Goal: Information Seeking & Learning: Compare options

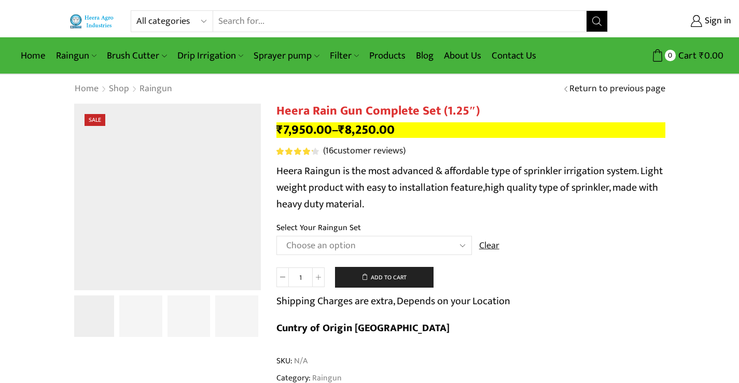
click at [204, 21] on select "All categories Accessories Air Release Valve Brush Cutter Domestic Use Drip Irr…" at bounding box center [174, 21] width 76 height 21
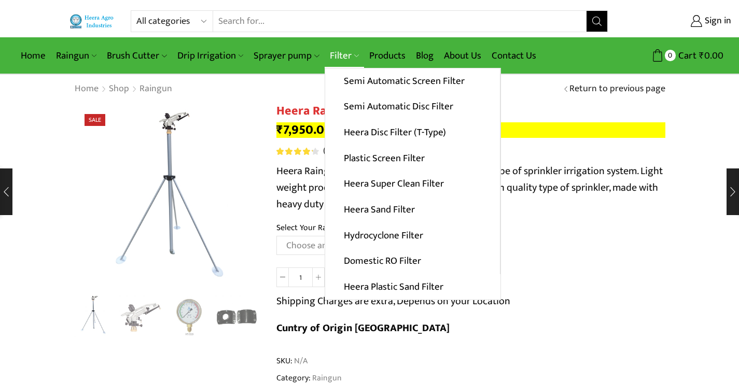
click at [348, 55] on link "Filter" at bounding box center [344, 56] width 39 height 24
click at [386, 82] on link "Semi Automatic Screen Filter" at bounding box center [412, 81] width 175 height 26
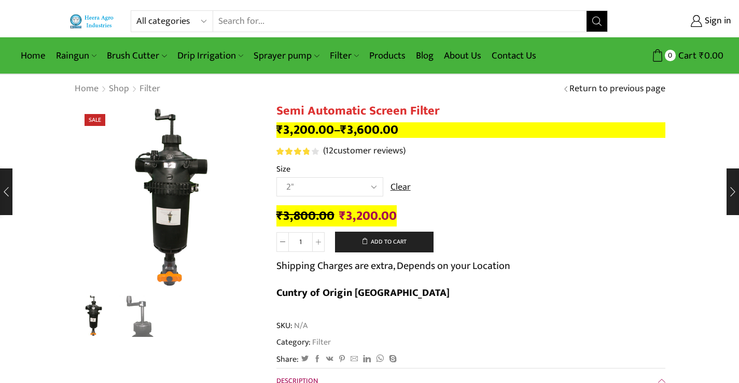
click at [372, 188] on select "Choose an option 2" 2.5" 3"" at bounding box center [329, 186] width 107 height 19
click at [276, 177] on select "Choose an option 2" 2.5" 3"" at bounding box center [329, 186] width 107 height 19
select select "2.5""
drag, startPoint x: 209, startPoint y: 26, endPoint x: 203, endPoint y: 27, distance: 6.3
click at [208, 27] on select "All categories Accessories Air Release Valve Brush Cutter Domestic Use Drip Irr…" at bounding box center [174, 21] width 76 height 21
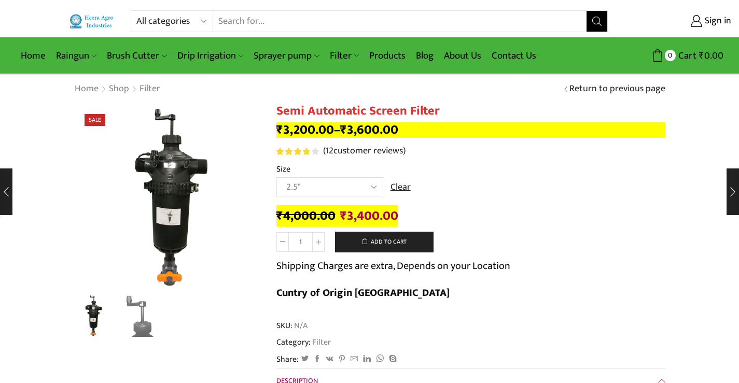
click at [563, 205] on td "Choose an option 2" 2.5" 3" Clear" at bounding box center [470, 191] width 389 height 29
click at [202, 20] on select "All categories Accessories Air Release Valve Brush Cutter Domestic Use Drip Irr…" at bounding box center [174, 21] width 76 height 21
select select "venturi"
click at [136, 11] on select "All categories Accessories Air Release Valve Brush Cutter Domestic Use Drip Irr…" at bounding box center [174, 21] width 76 height 21
click at [598, 24] on icon "Search button" at bounding box center [597, 21] width 9 height 9
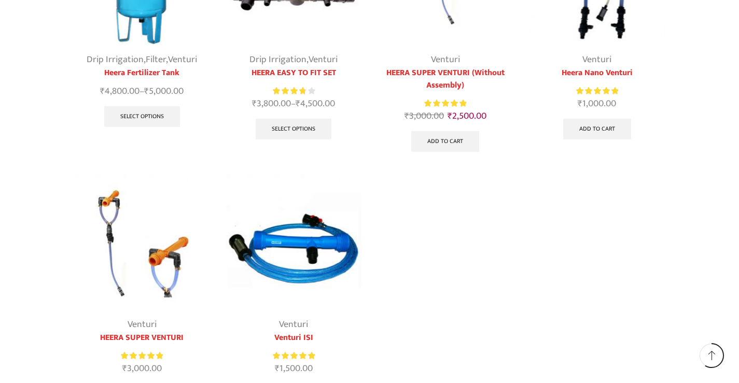
scroll to position [259, 0]
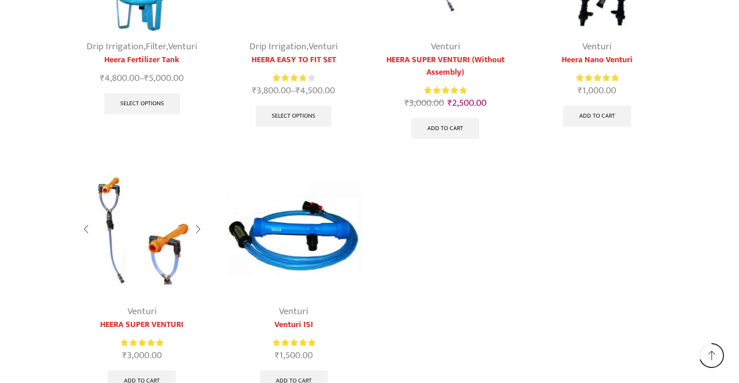
click at [156, 246] on img at bounding box center [142, 229] width 136 height 136
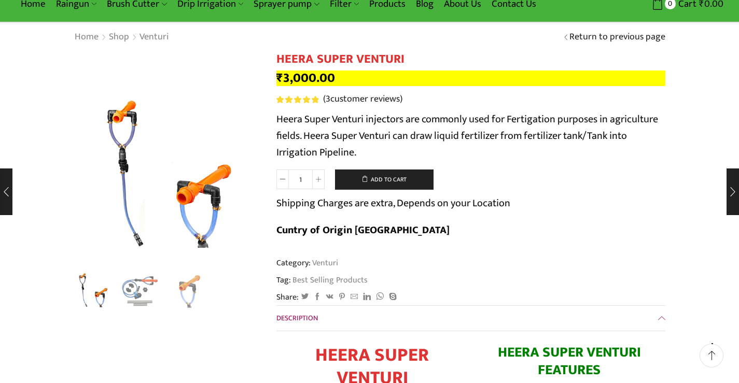
scroll to position [52, 0]
click at [134, 289] on img "2 / 3" at bounding box center [140, 289] width 43 height 43
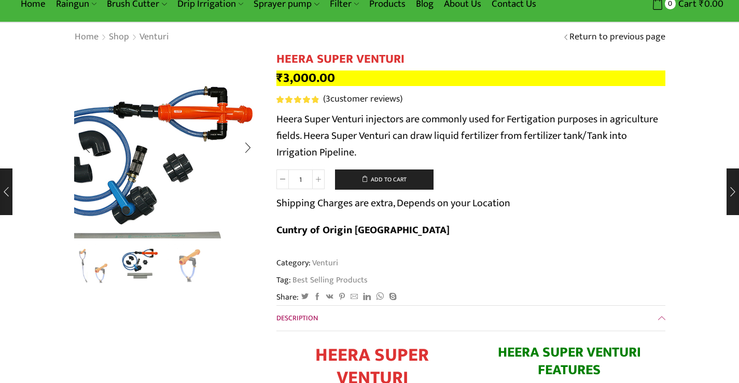
scroll to position [0, 0]
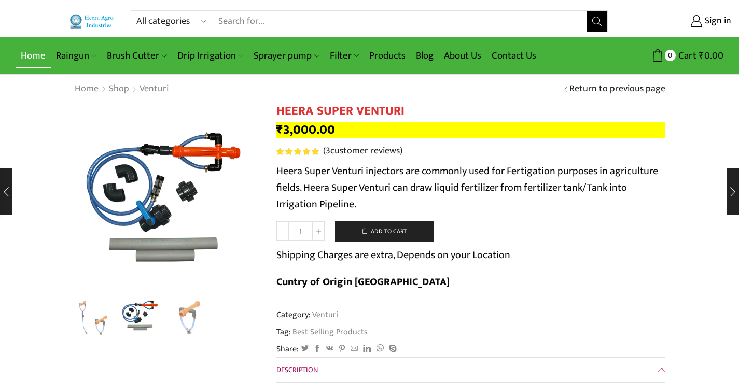
click at [30, 60] on link "Home" at bounding box center [33, 56] width 35 height 24
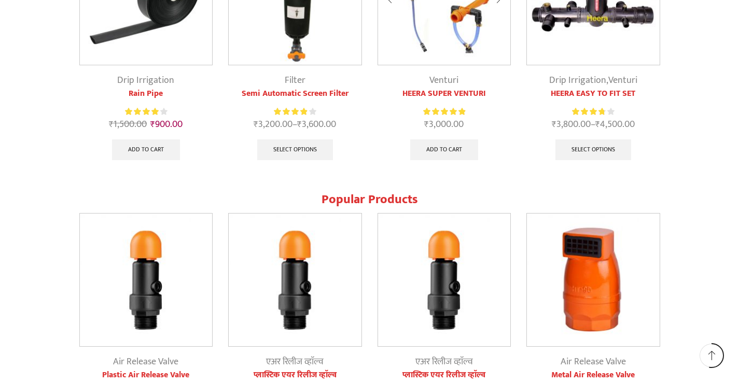
scroll to position [933, 0]
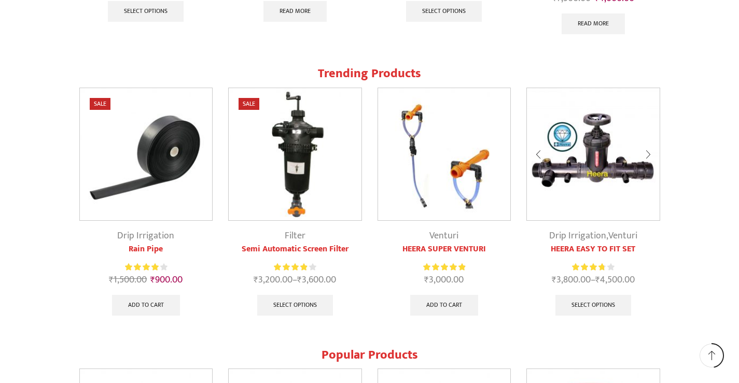
click at [577, 184] on img at bounding box center [593, 154] width 133 height 133
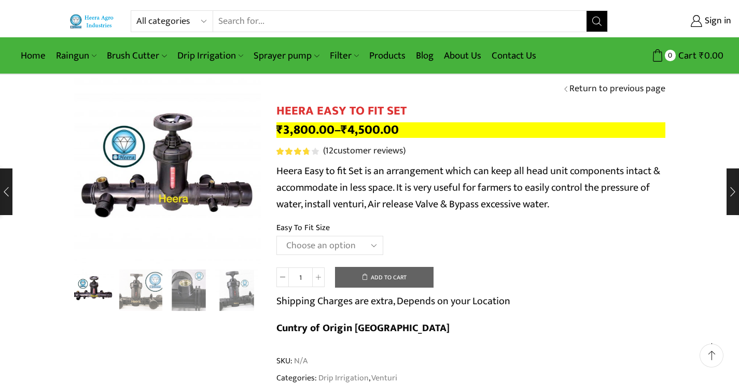
scroll to position [52, 0]
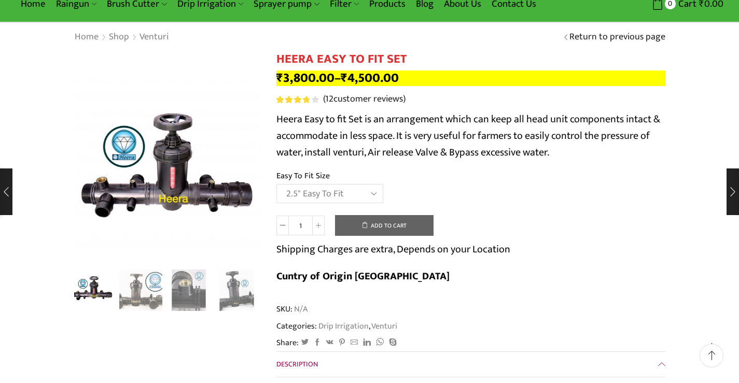
click at [276, 184] on select "Choose an option 2" Easy To Fit 2.5" Easy To Fit 3" Easy To Fit" at bounding box center [329, 193] width 107 height 19
select select "2.5" Easy To Fit"
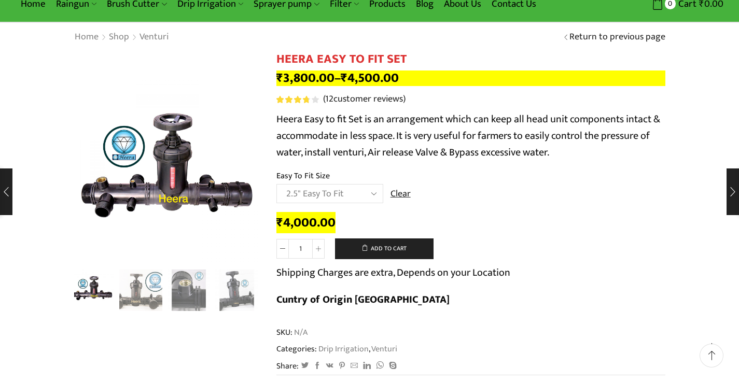
click at [547, 103] on div "Rated 3.83 out of 5 based on 12 customer ratings ( 12 customer reviews)" at bounding box center [470, 99] width 389 height 13
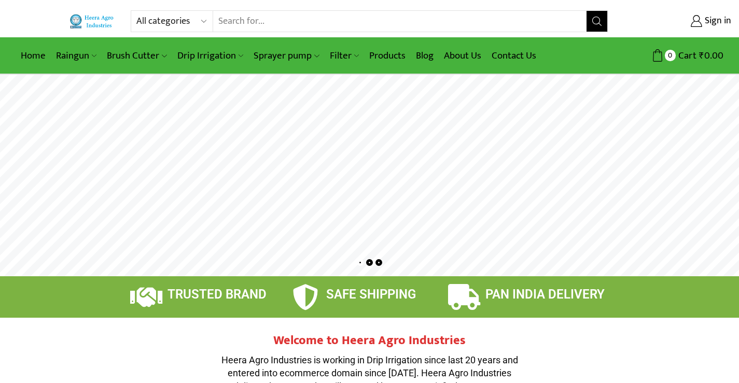
click at [184, 23] on select "All categories Accessories Air Release Valve Brush Cutter Domestic Use Drip Irr…" at bounding box center [174, 21] width 76 height 21
select select "venturi"
click at [136, 11] on select "All categories Accessories Air Release Valve Brush Cutter Domestic Use Drip Irr…" at bounding box center [174, 21] width 76 height 21
click at [596, 21] on icon "Search button" at bounding box center [596, 21] width 9 height 9
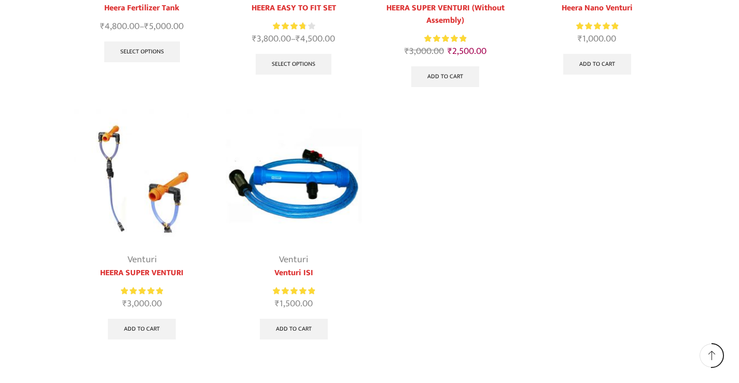
scroll to position [156, 0]
